Goal: Communication & Community: Answer question/provide support

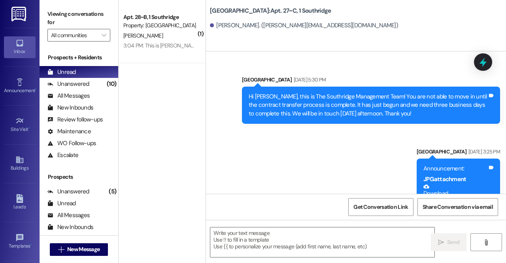
scroll to position [56470, 0]
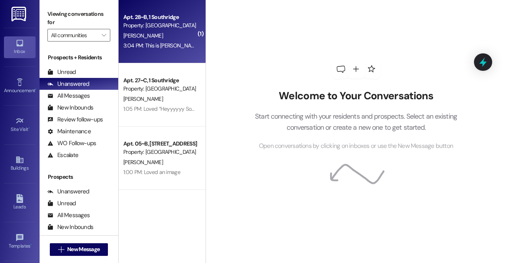
click at [157, 38] on div "[PERSON_NAME]" at bounding box center [160, 36] width 75 height 10
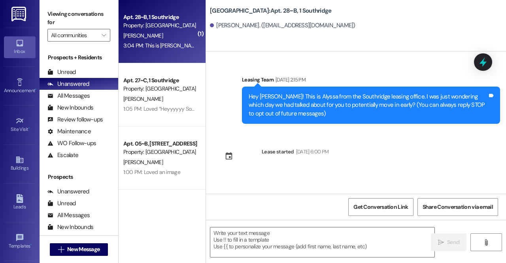
scroll to position [380, 0]
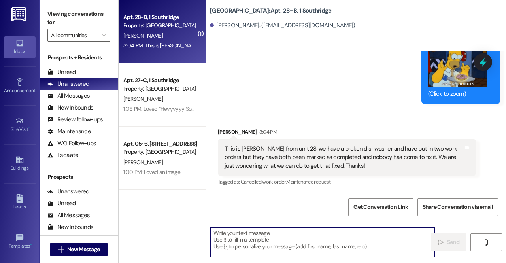
click at [300, 247] on textarea at bounding box center [322, 242] width 224 height 30
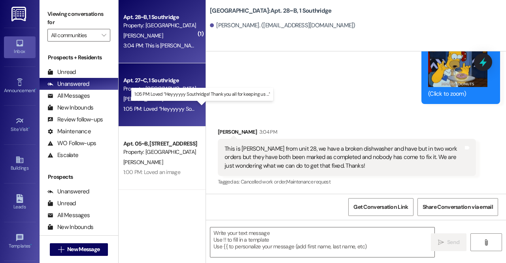
click at [160, 108] on div "1:05 PM: Loved “Heyyyyyy Southridge! Thank you all for keeping us …” 1:05 PM: L…" at bounding box center [202, 108] width 158 height 7
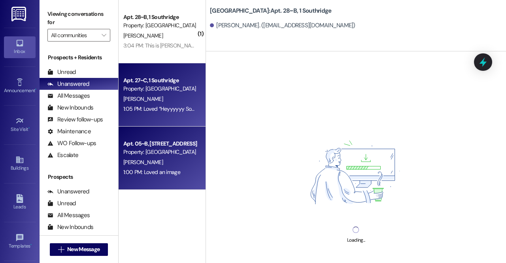
click at [148, 166] on div "[PERSON_NAME]" at bounding box center [160, 162] width 75 height 10
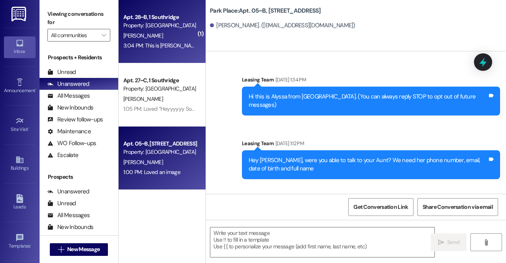
click at [141, 38] on span "[PERSON_NAME]" at bounding box center [143, 35] width 40 height 7
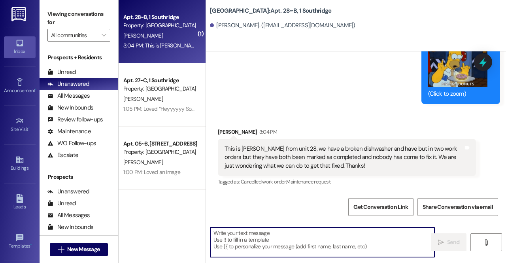
click at [326, 252] on textarea at bounding box center [322, 242] width 224 height 30
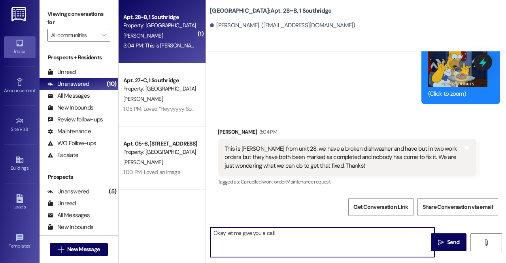
type textarea "Okay let me give you a call!"
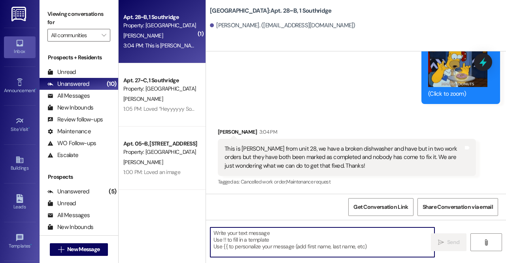
scroll to position [435, 0]
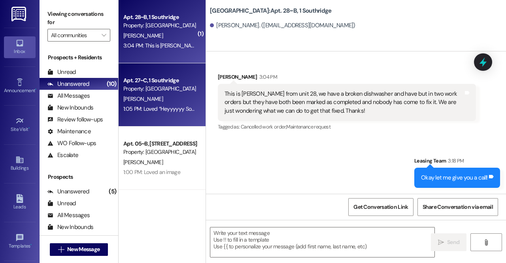
click at [152, 74] on div "Apt. 27~C, 1 Southridge Property: Southridge [PERSON_NAME] 1:05 PM: Loved “Heyy…" at bounding box center [162, 94] width 87 height 63
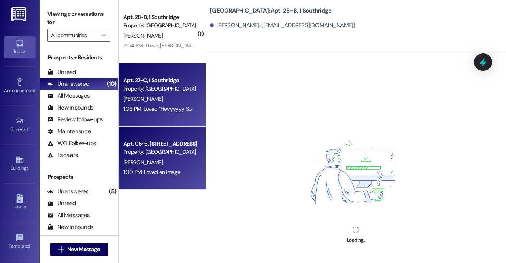
click at [154, 151] on div "Property: [GEOGRAPHIC_DATA]" at bounding box center [159, 152] width 73 height 8
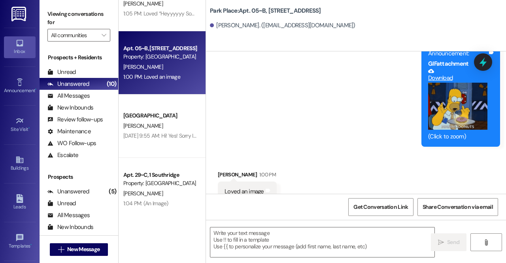
scroll to position [172, 0]
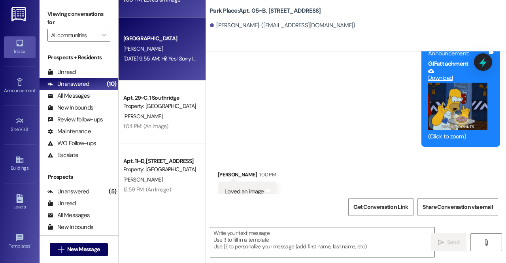
click at [166, 70] on div "[GEOGRAPHIC_DATA] [PERSON_NAME] [DATE] 9:55 AM: Hi! Yes! Sorry I didn't get bac…" at bounding box center [162, 48] width 87 height 63
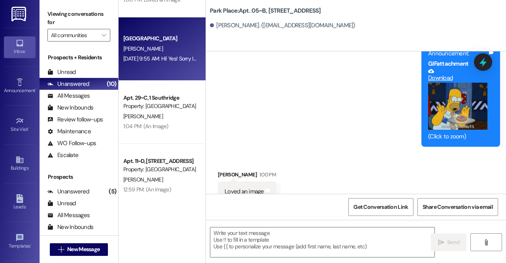
scroll to position [8, 0]
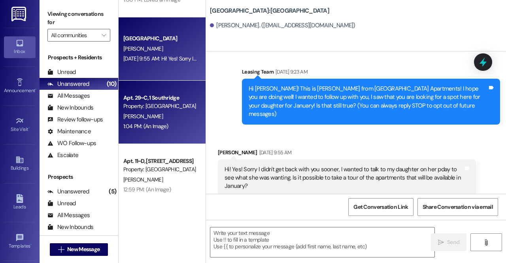
click at [158, 117] on div "M. Steelman" at bounding box center [160, 116] width 75 height 10
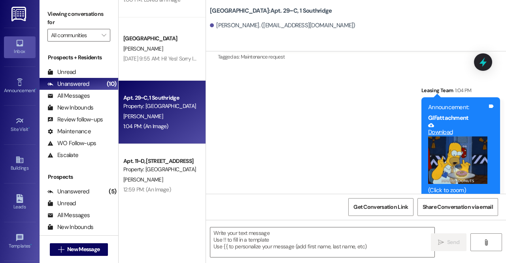
scroll to position [803, 0]
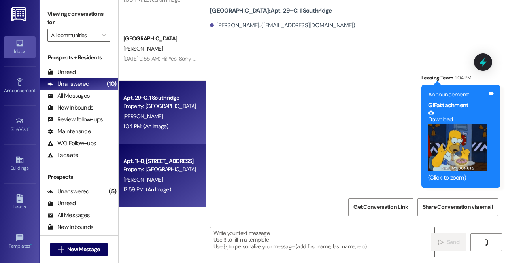
click at [169, 180] on div "M. Faires" at bounding box center [160, 180] width 75 height 10
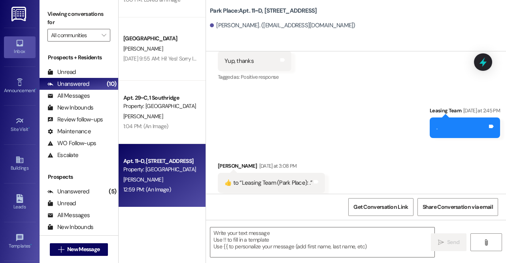
scroll to position [13124, 0]
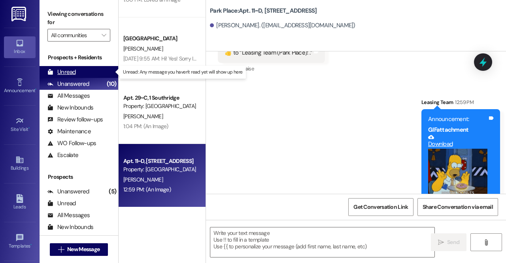
click at [82, 71] on div "Unread (0)" at bounding box center [79, 72] width 79 height 12
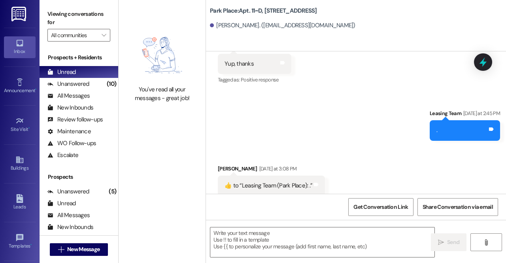
scroll to position [12986, 0]
